Goal: Transaction & Acquisition: Purchase product/service

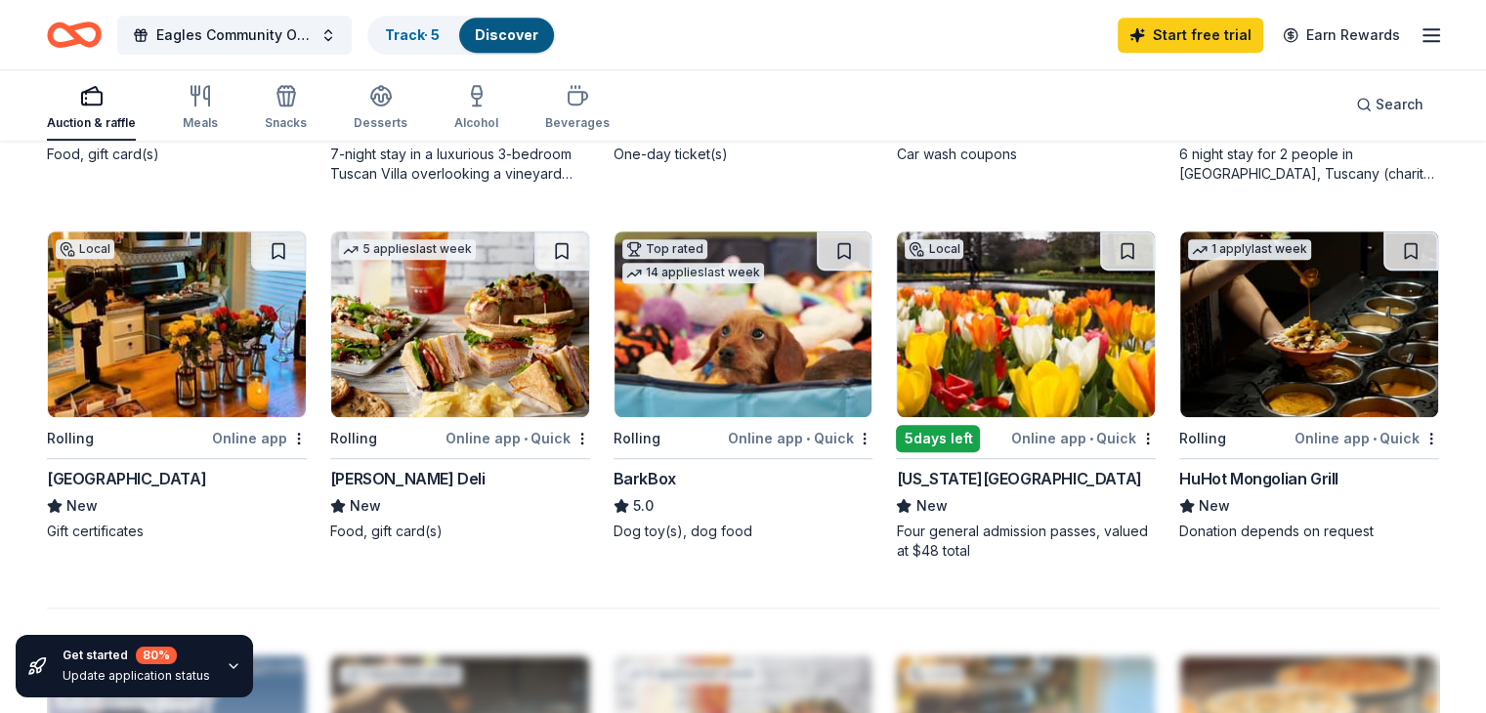
scroll to position [1270, 0]
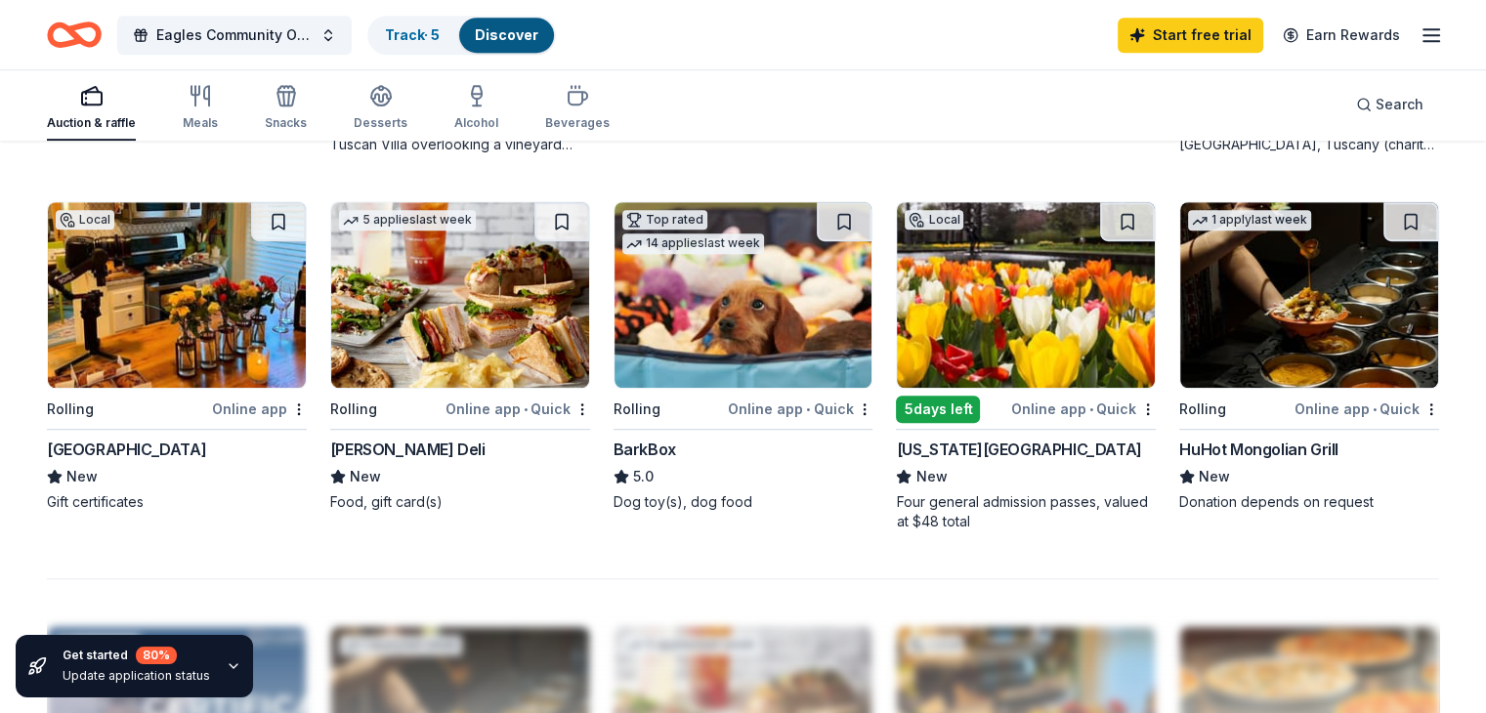
click at [1011, 461] on div "[US_STATE][GEOGRAPHIC_DATA]" at bounding box center [1018, 449] width 245 height 23
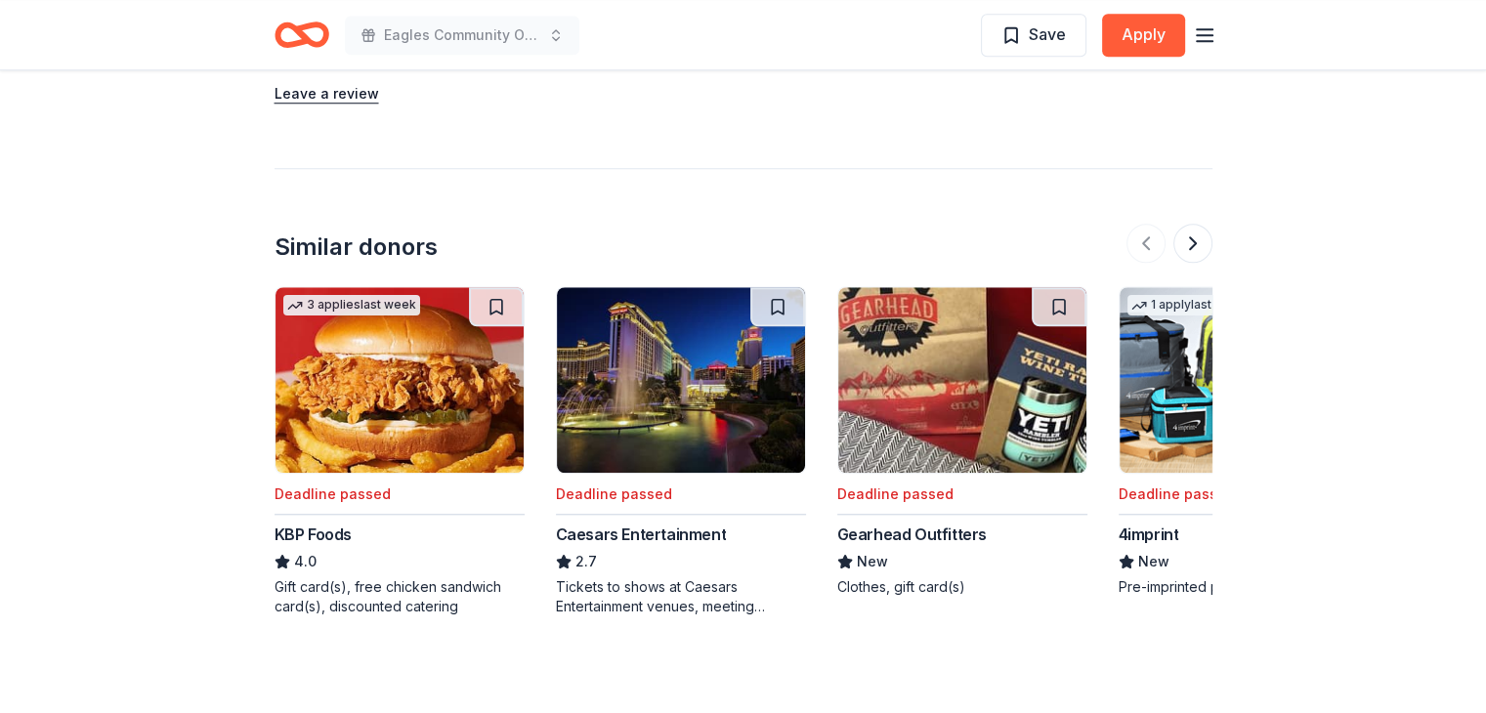
scroll to position [1759, 0]
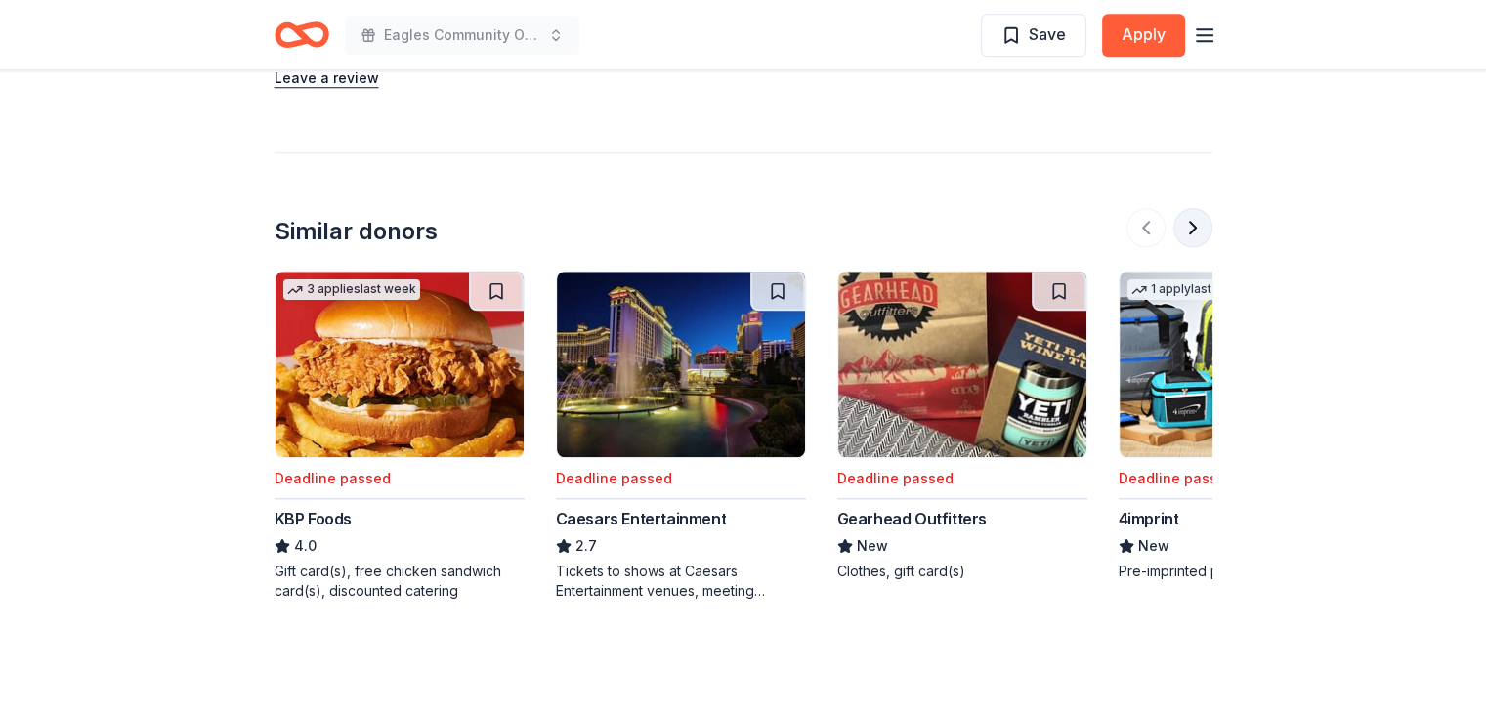
click at [1188, 224] on button at bounding box center [1193, 227] width 39 height 39
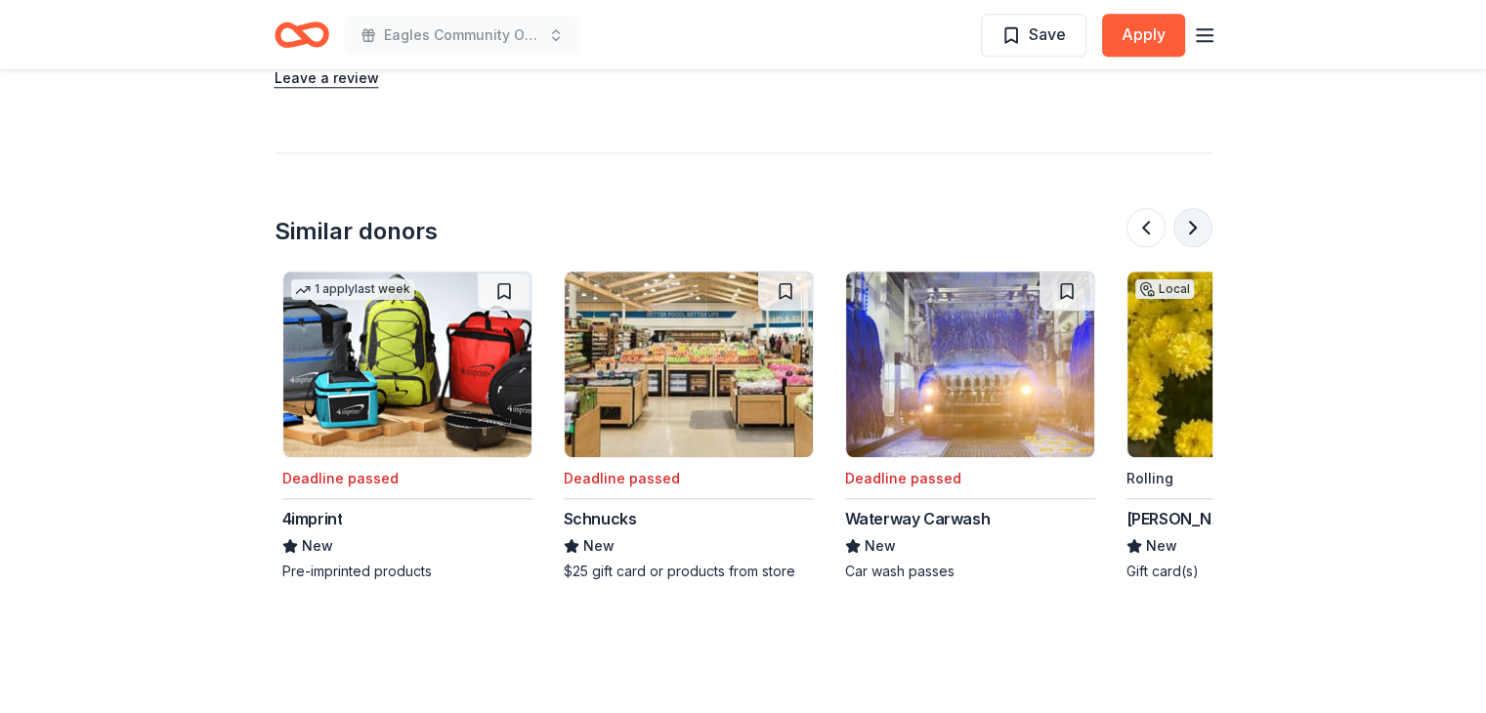
scroll to position [0, 844]
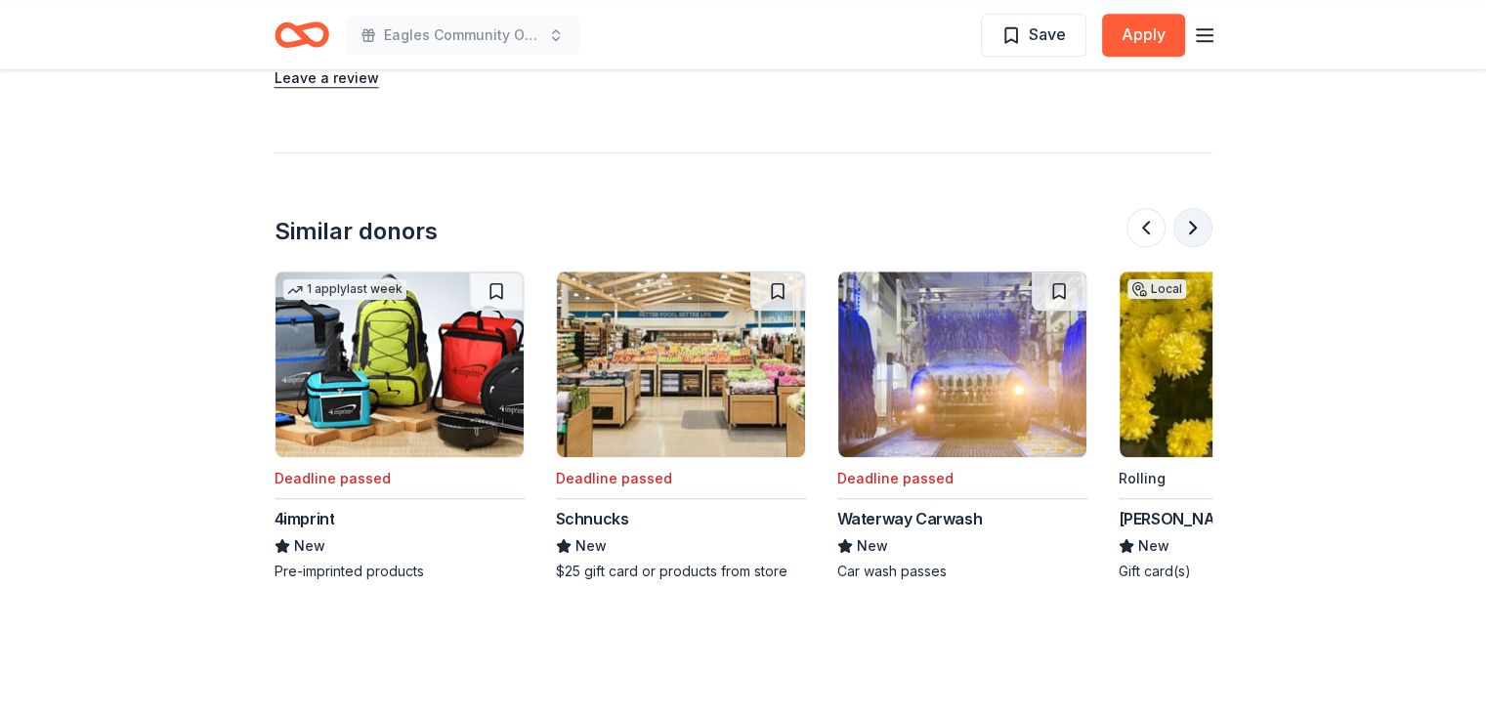
click at [1188, 224] on button at bounding box center [1193, 227] width 39 height 39
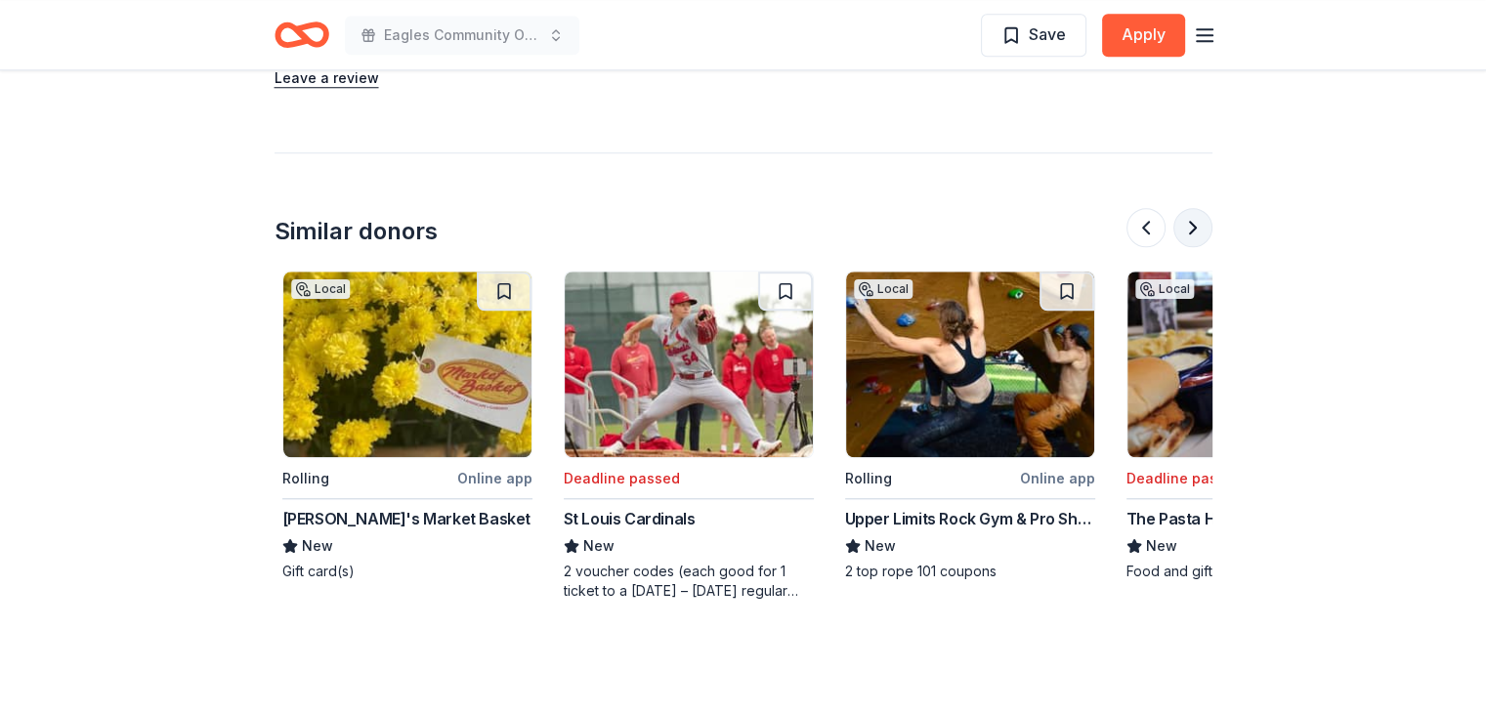
scroll to position [0, 1689]
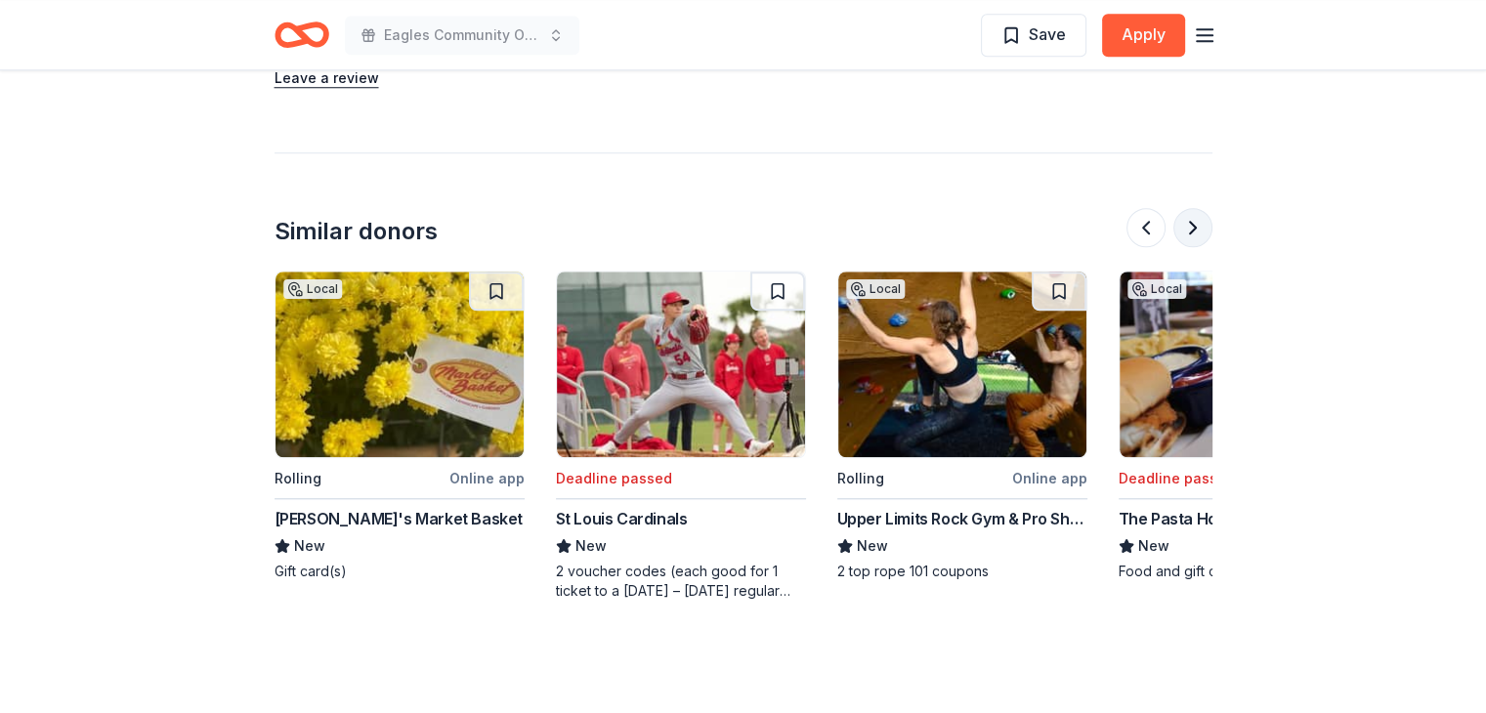
click at [1188, 224] on button at bounding box center [1193, 227] width 39 height 39
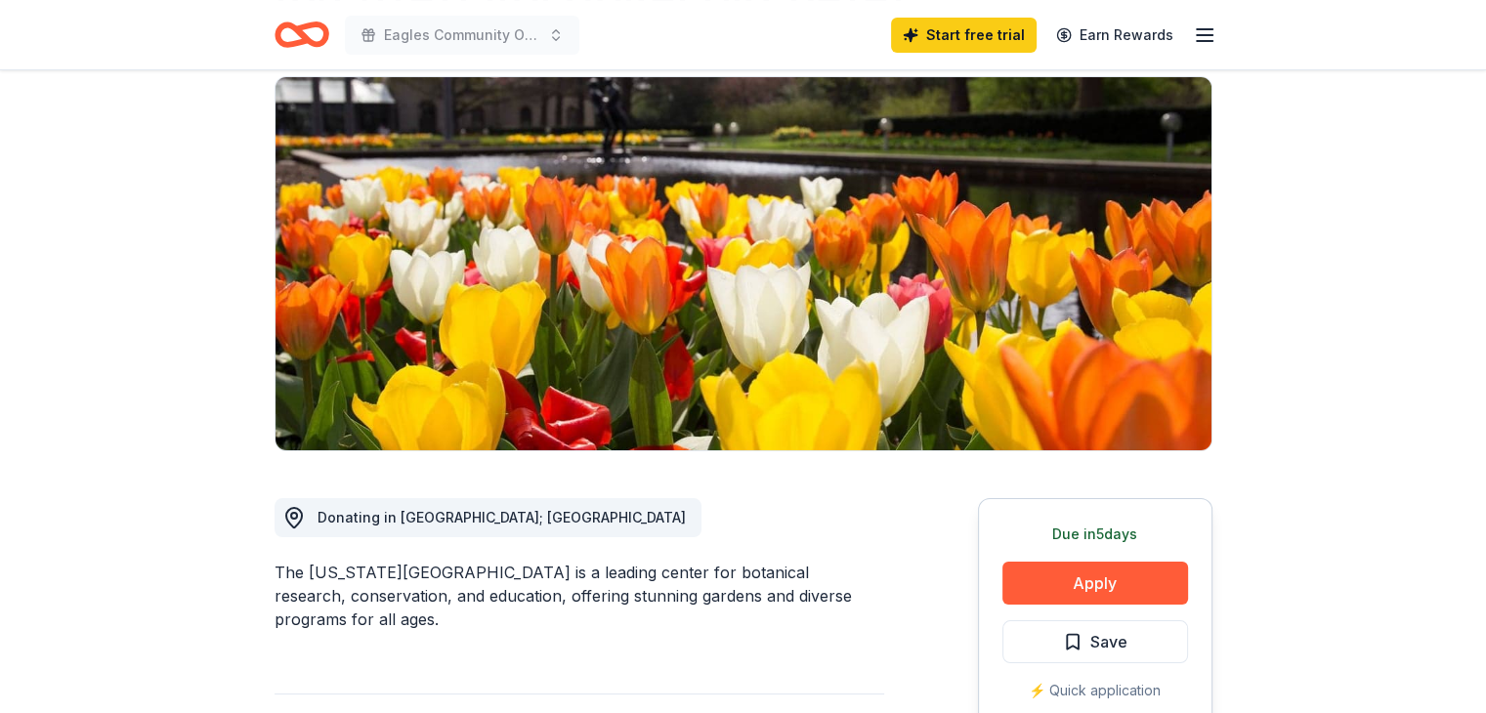
scroll to position [0, 0]
